Goal: Task Accomplishment & Management: Complete application form

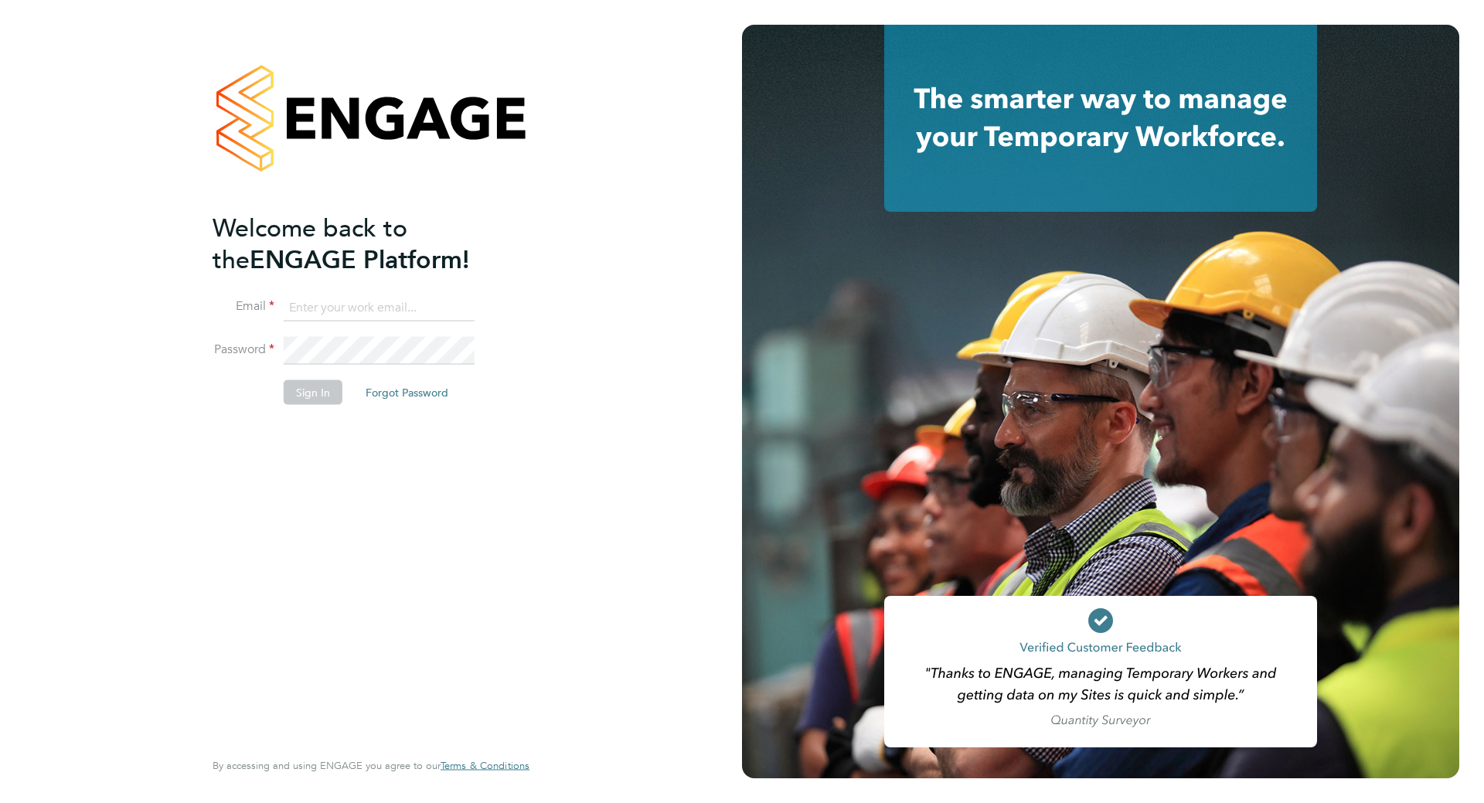
type input "[PERSON_NAME][EMAIL_ADDRESS][DOMAIN_NAME]"
click at [314, 400] on button "Sign In" at bounding box center [313, 392] width 59 height 25
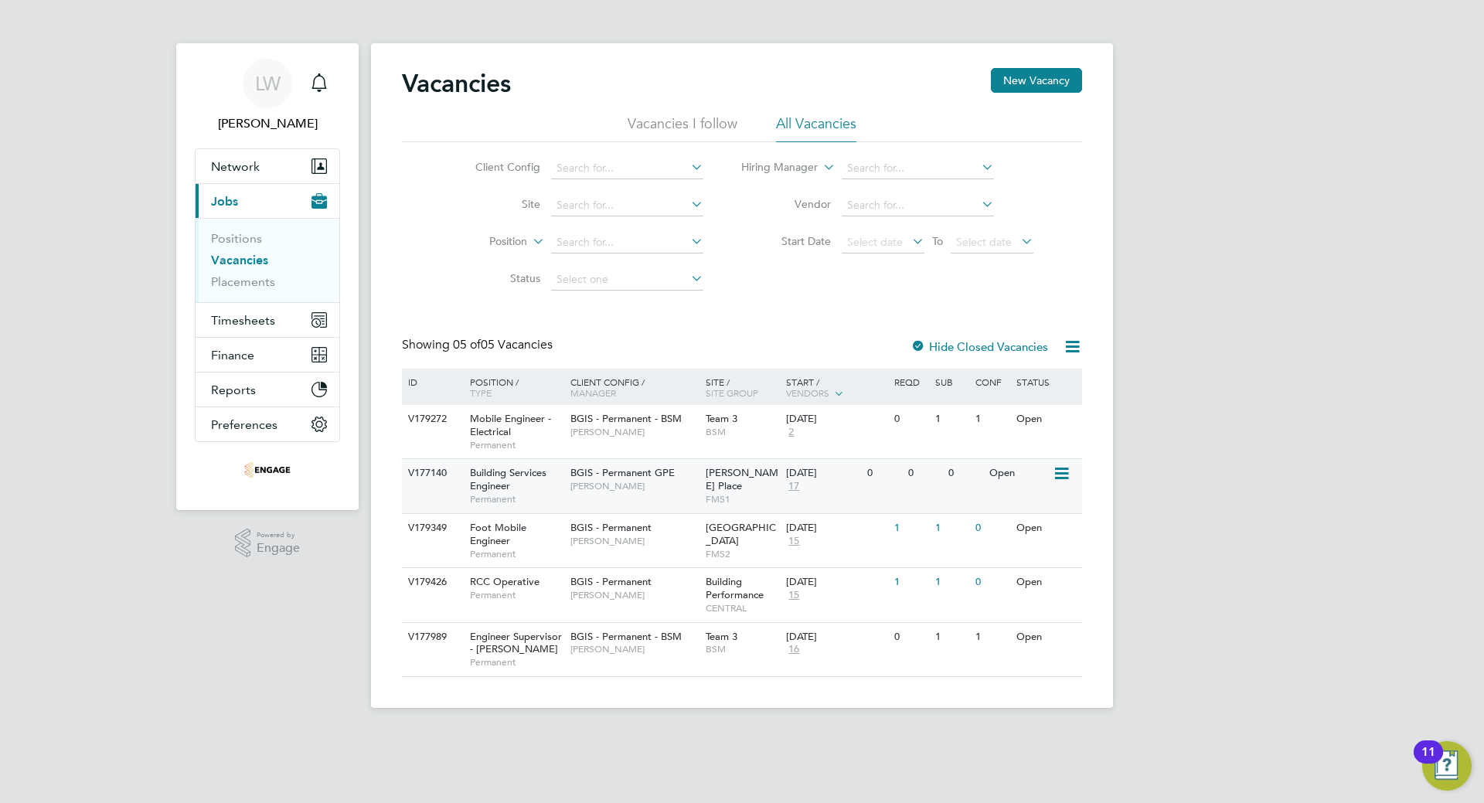
click at [608, 474] on span "BGIS - Permanent GPE" at bounding box center [623, 472] width 104 height 13
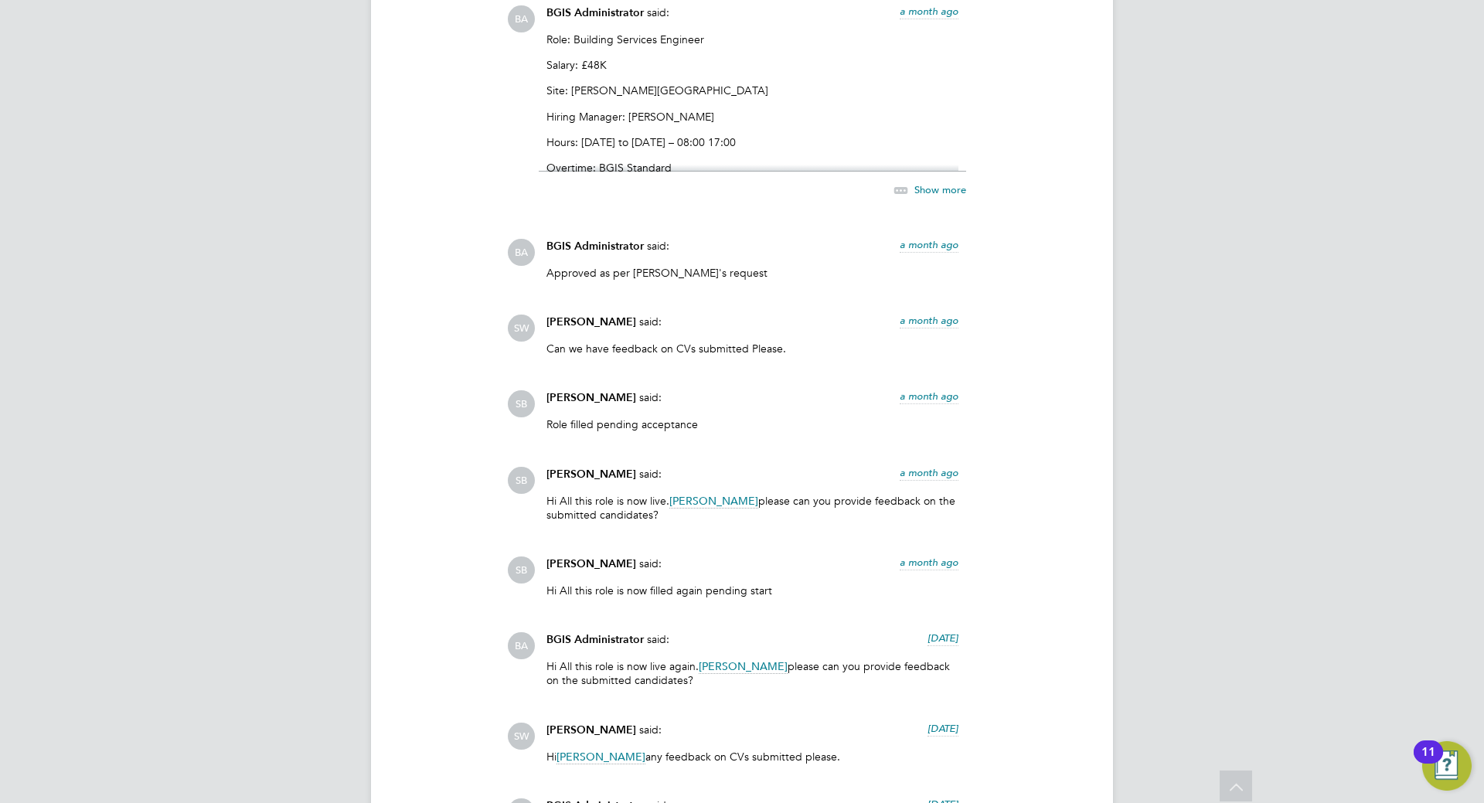
scroll to position [2474, 0]
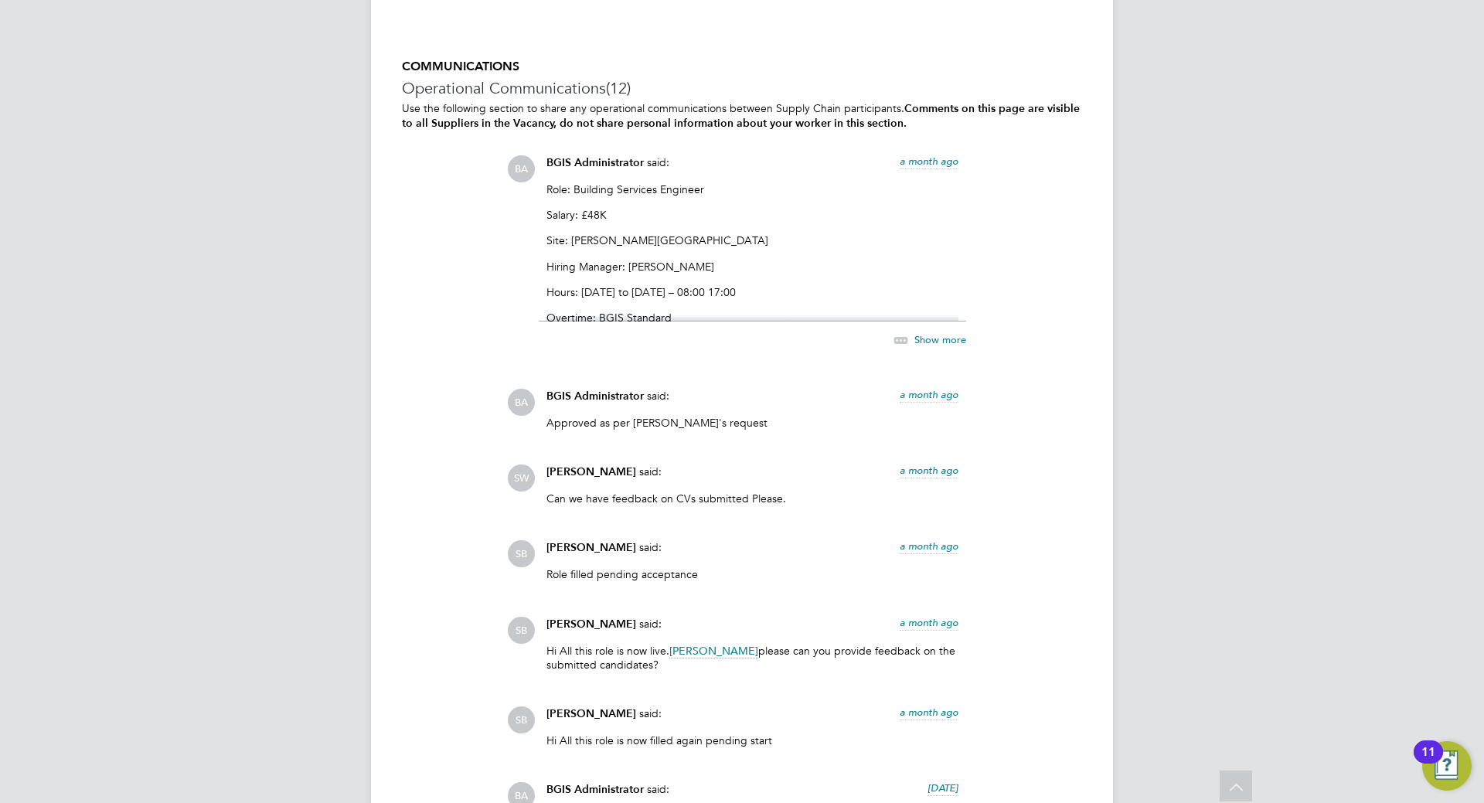
click at [928, 342] on span "Show more" at bounding box center [941, 339] width 52 height 13
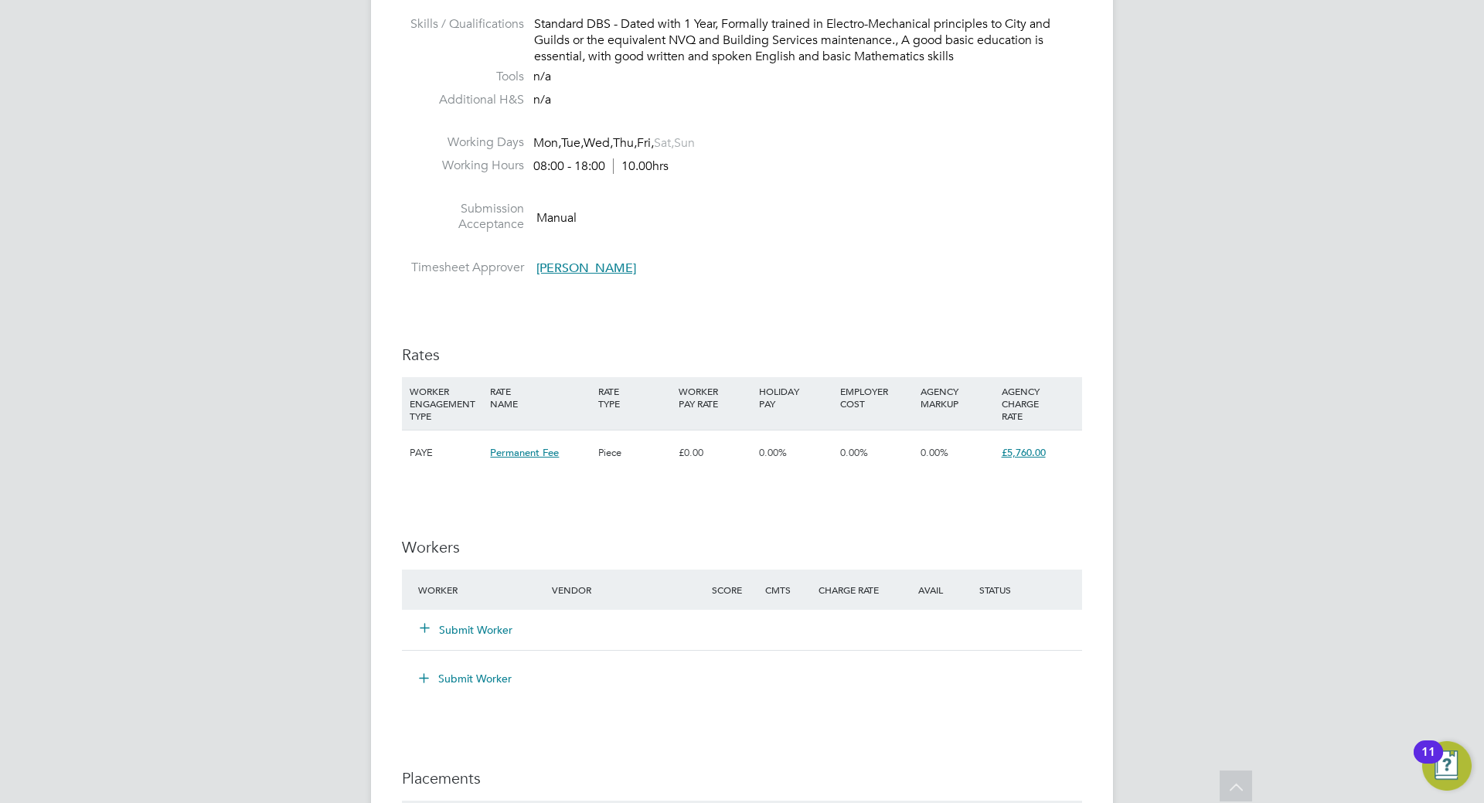
scroll to position [1684, 0]
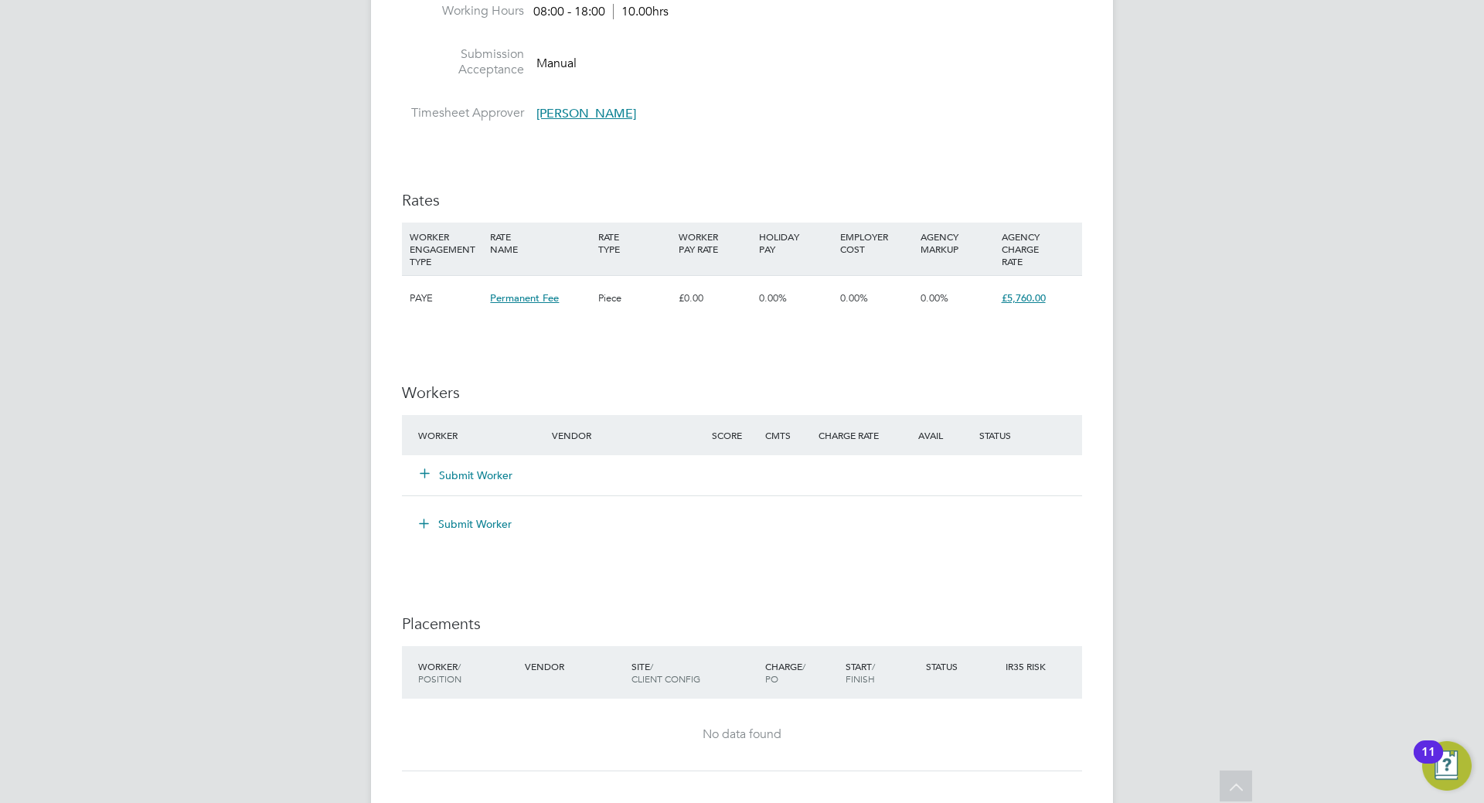
click at [496, 476] on button "Submit Worker" at bounding box center [467, 475] width 93 height 15
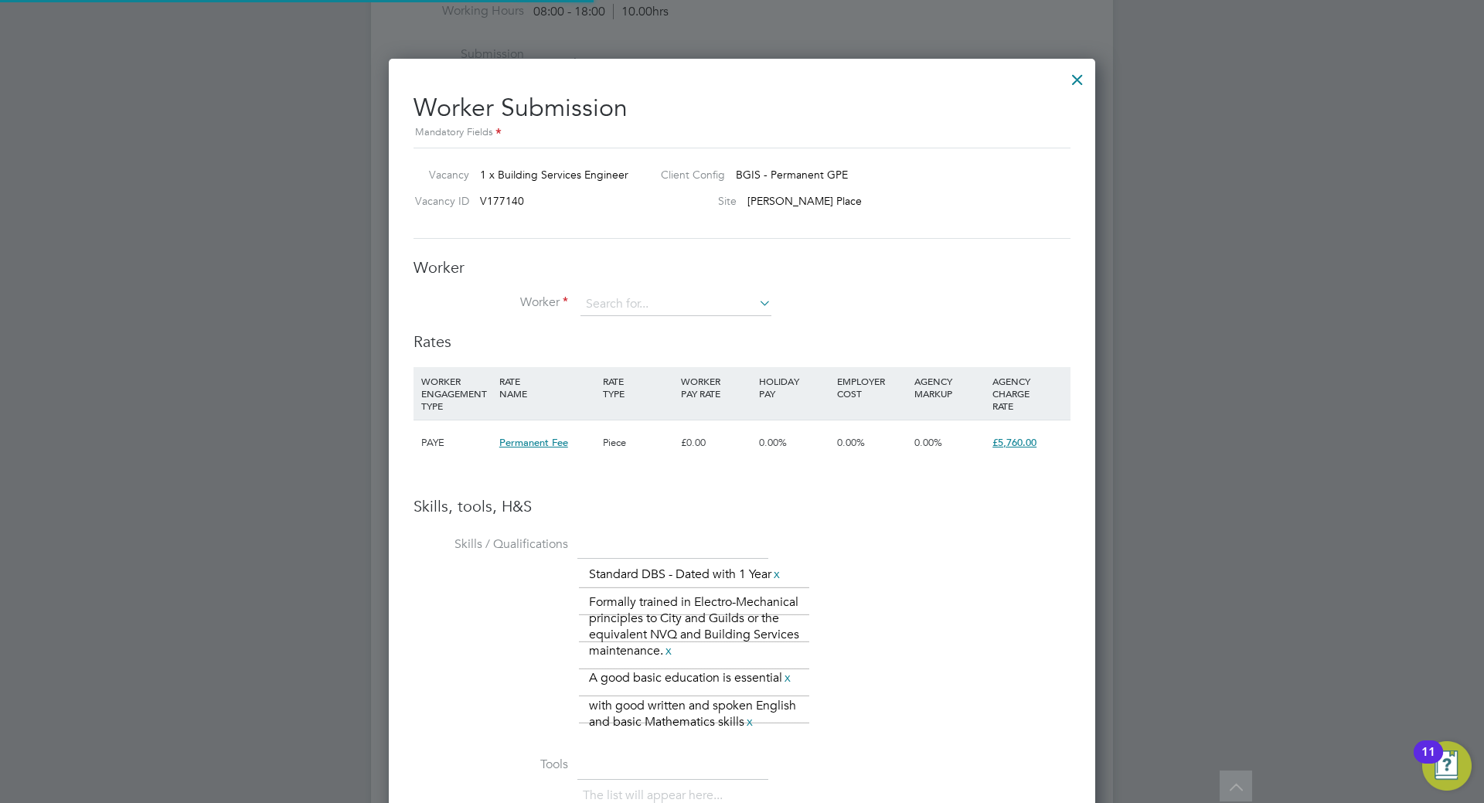
scroll to position [1120, 707]
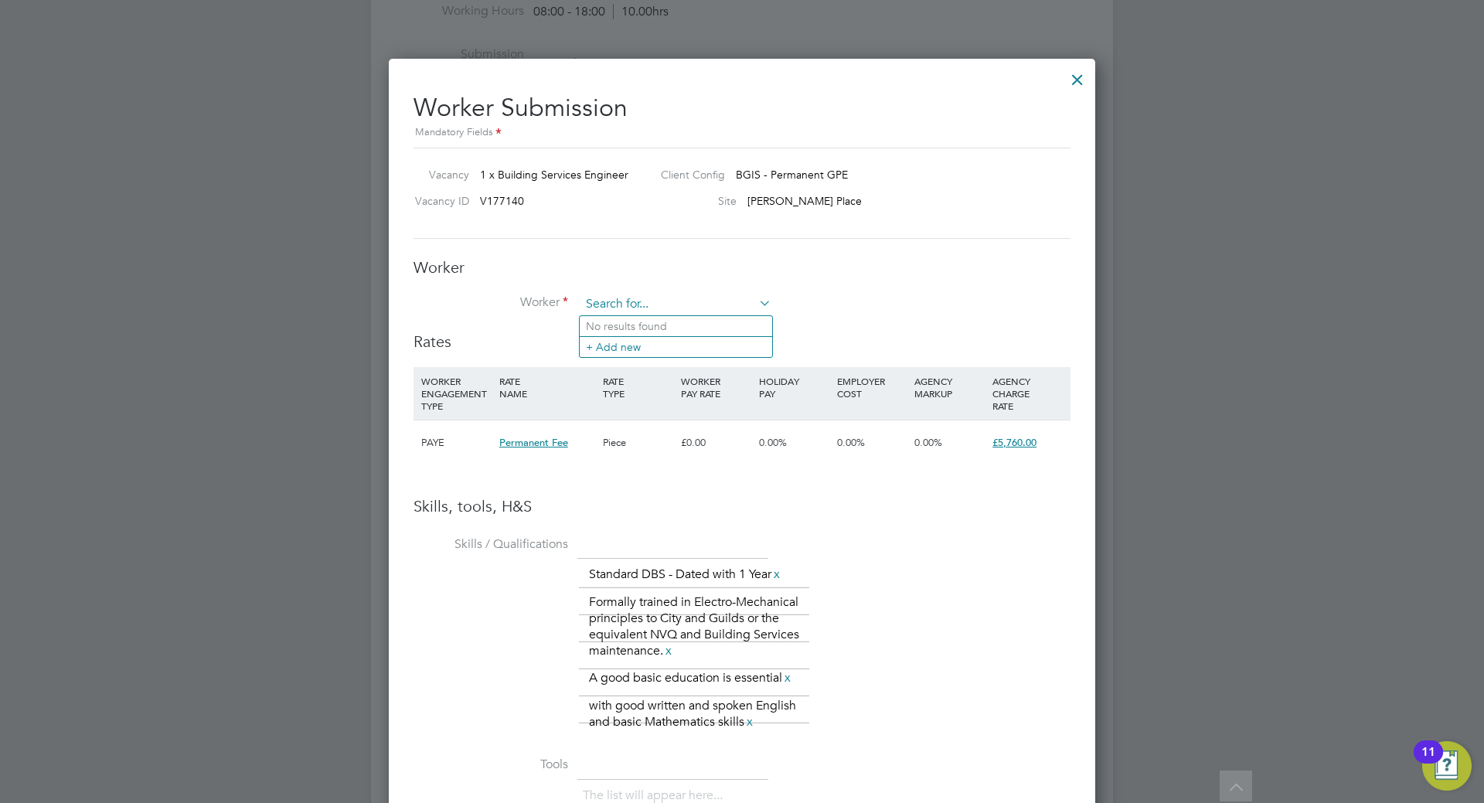
click at [680, 302] on input at bounding box center [676, 304] width 191 height 23
click at [756, 305] on icon at bounding box center [756, 303] width 0 height 22
click at [756, 304] on icon at bounding box center [756, 303] width 0 height 22
click at [676, 327] on li "Bhu pendra Manilal (12121)" at bounding box center [676, 326] width 193 height 21
type input "Bhupendra Manilal (12121)"
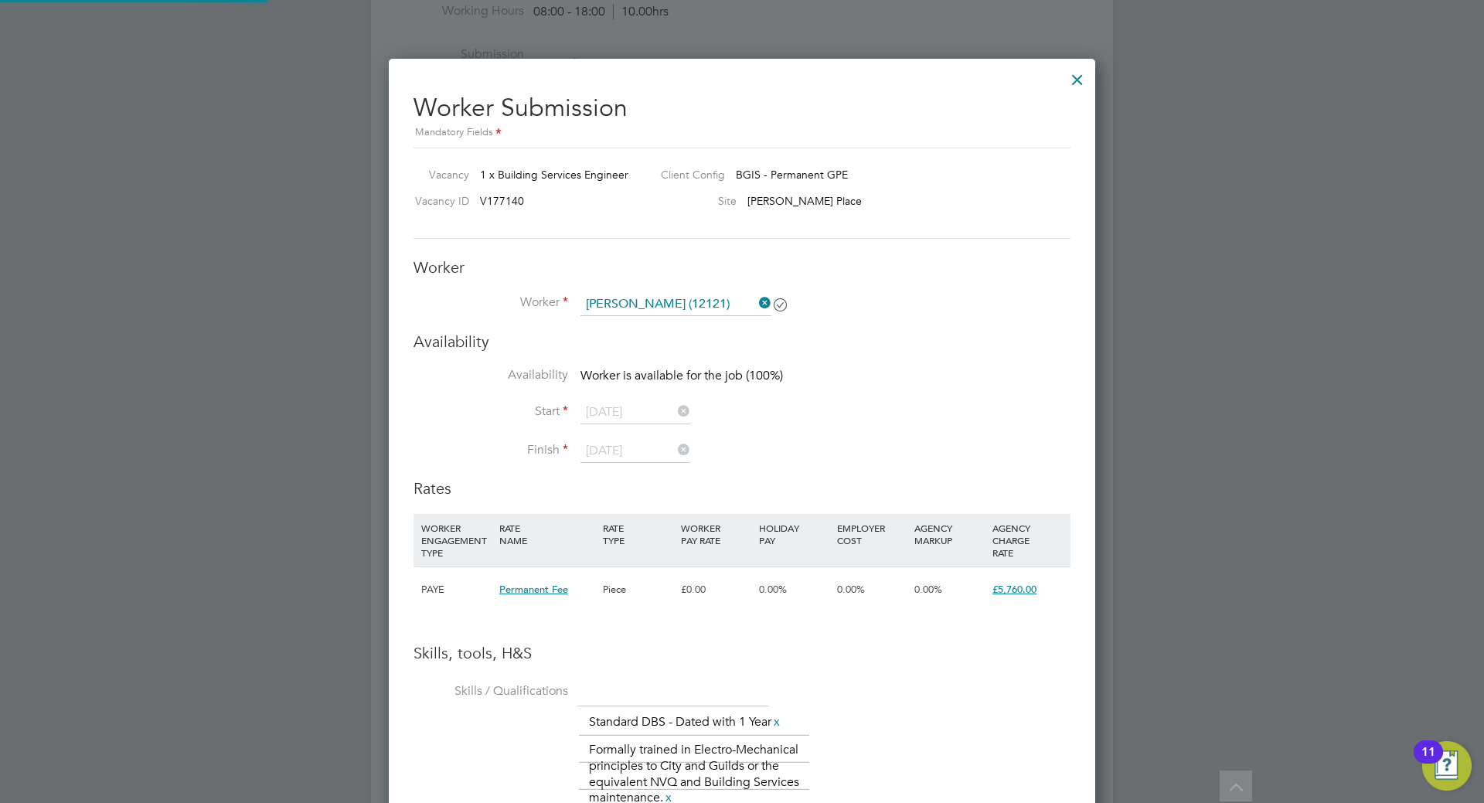
scroll to position [0, 0]
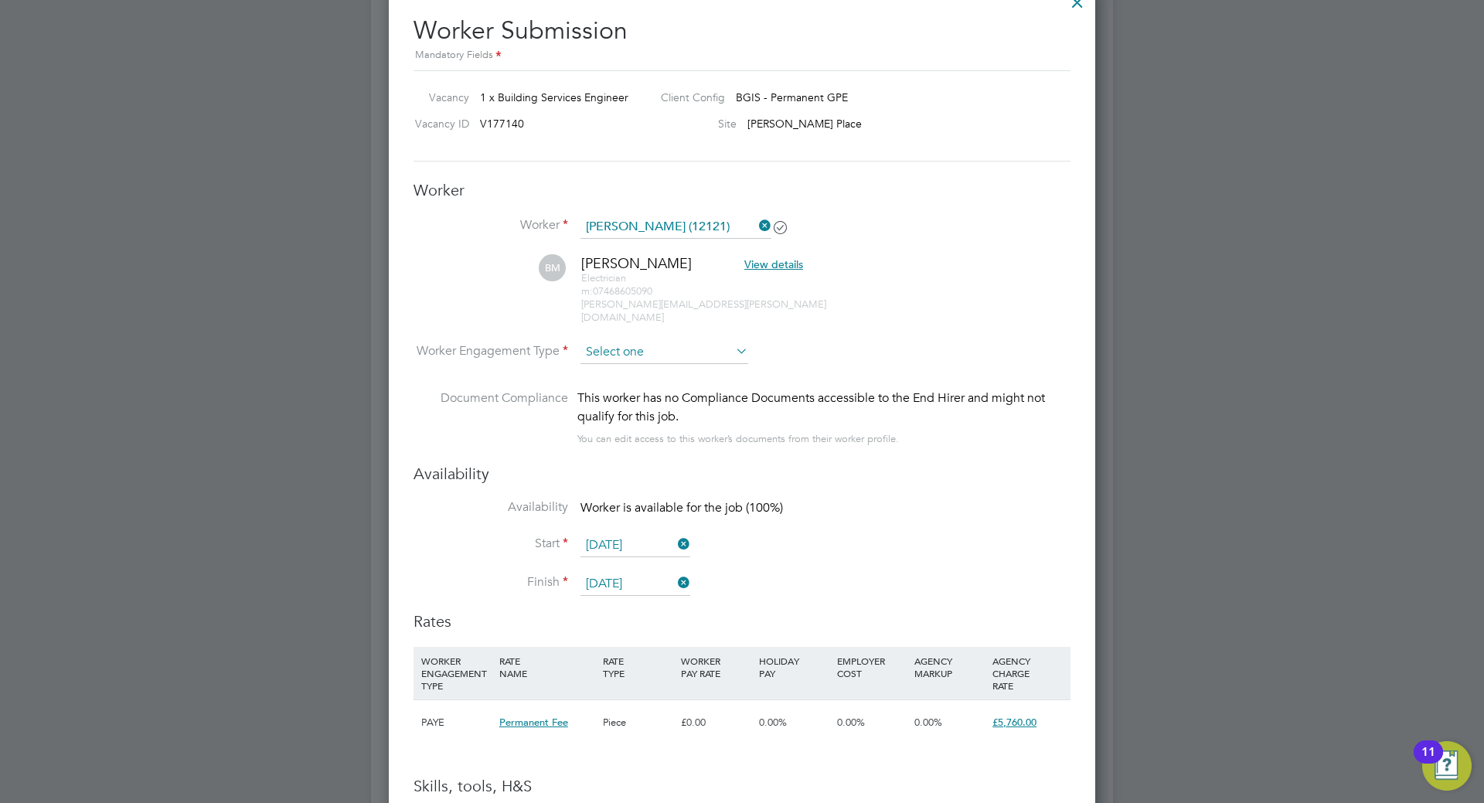
click at [635, 341] on input at bounding box center [665, 352] width 168 height 23
click at [629, 386] on li "PAYE" at bounding box center [664, 381] width 169 height 20
type input "PAYE"
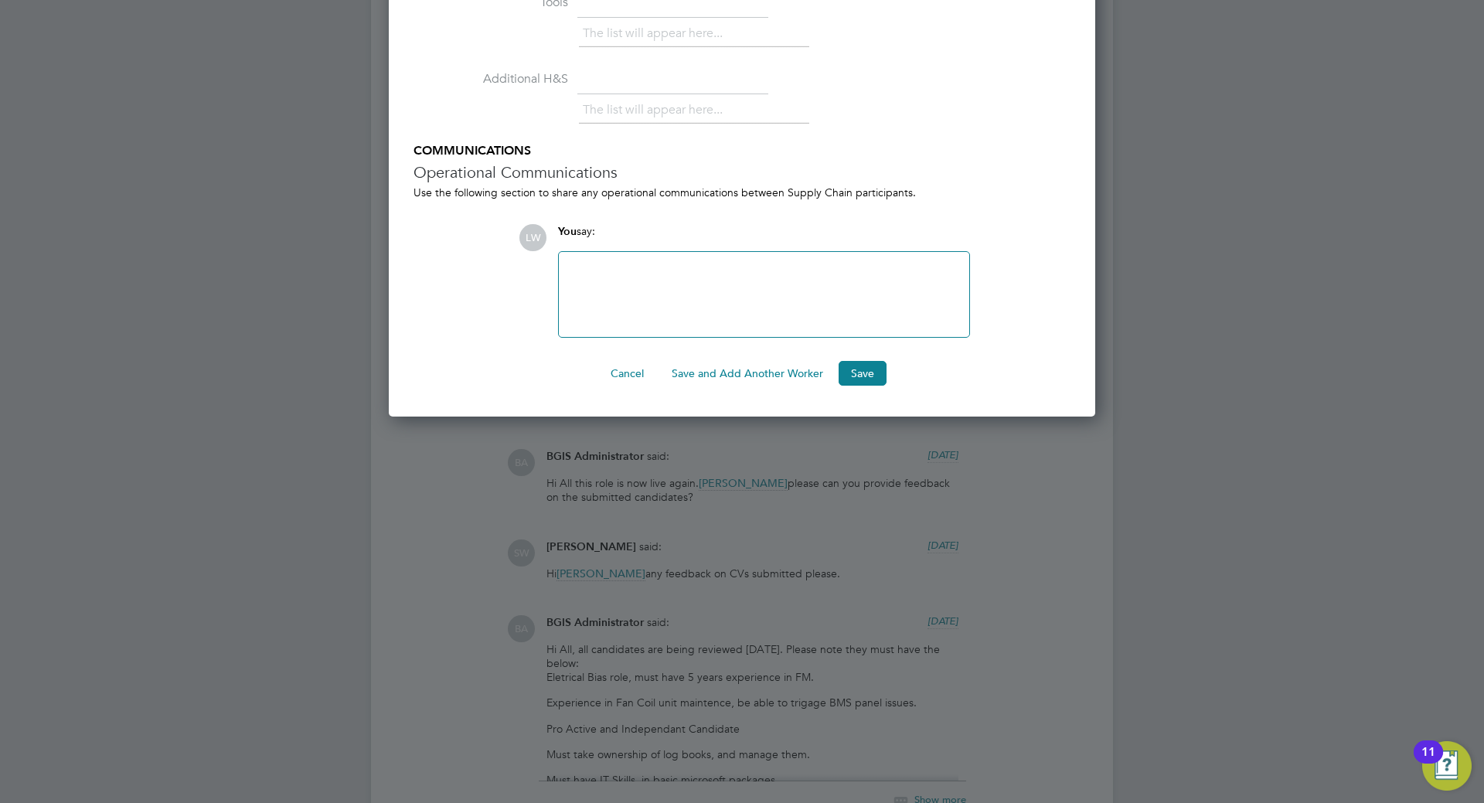
click at [652, 261] on div at bounding box center [764, 294] width 392 height 66
click at [877, 361] on button "Save" at bounding box center [863, 373] width 48 height 25
